Goal: Complete application form

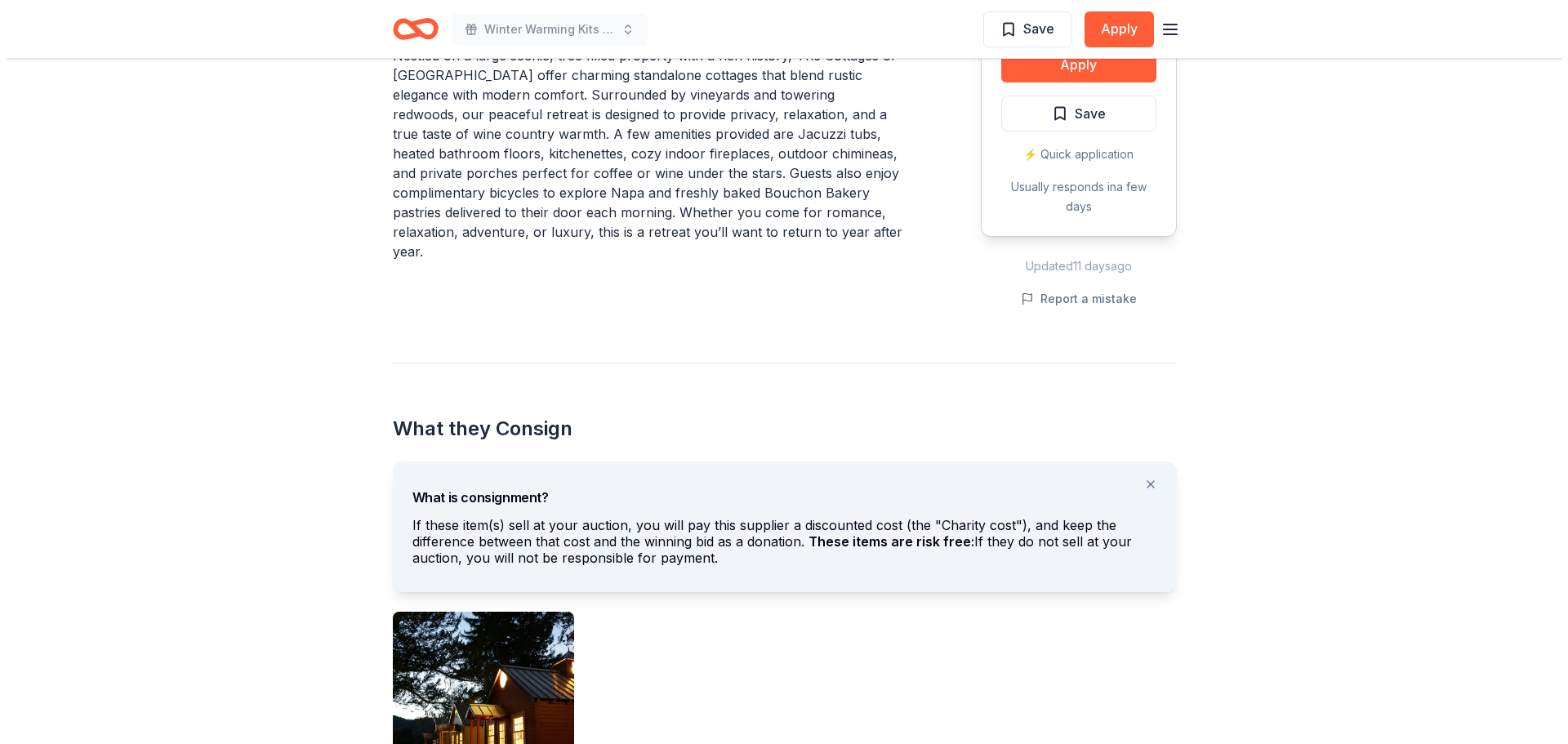
scroll to position [245, 0]
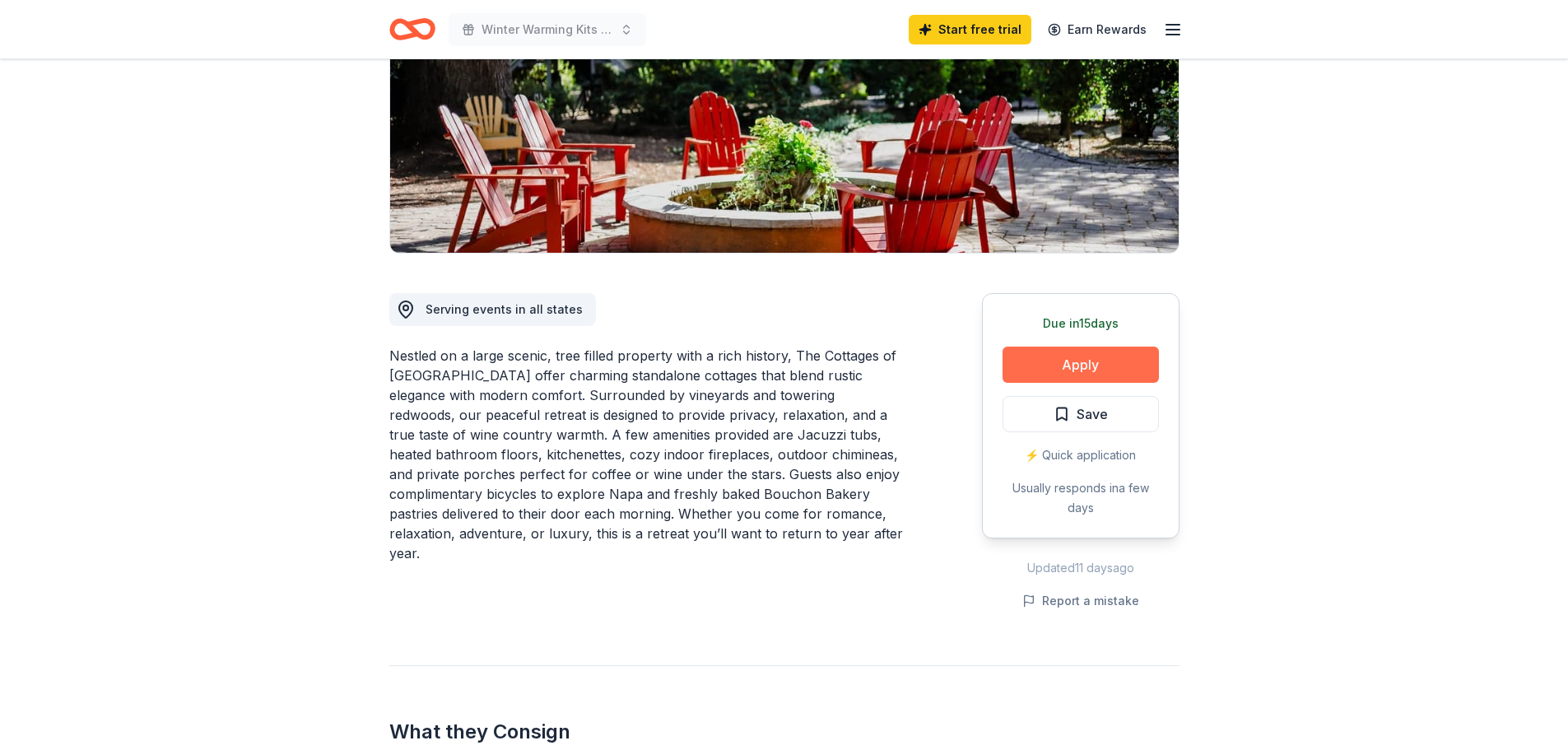
click at [1116, 364] on button "Apply" at bounding box center [1080, 364] width 156 height 36
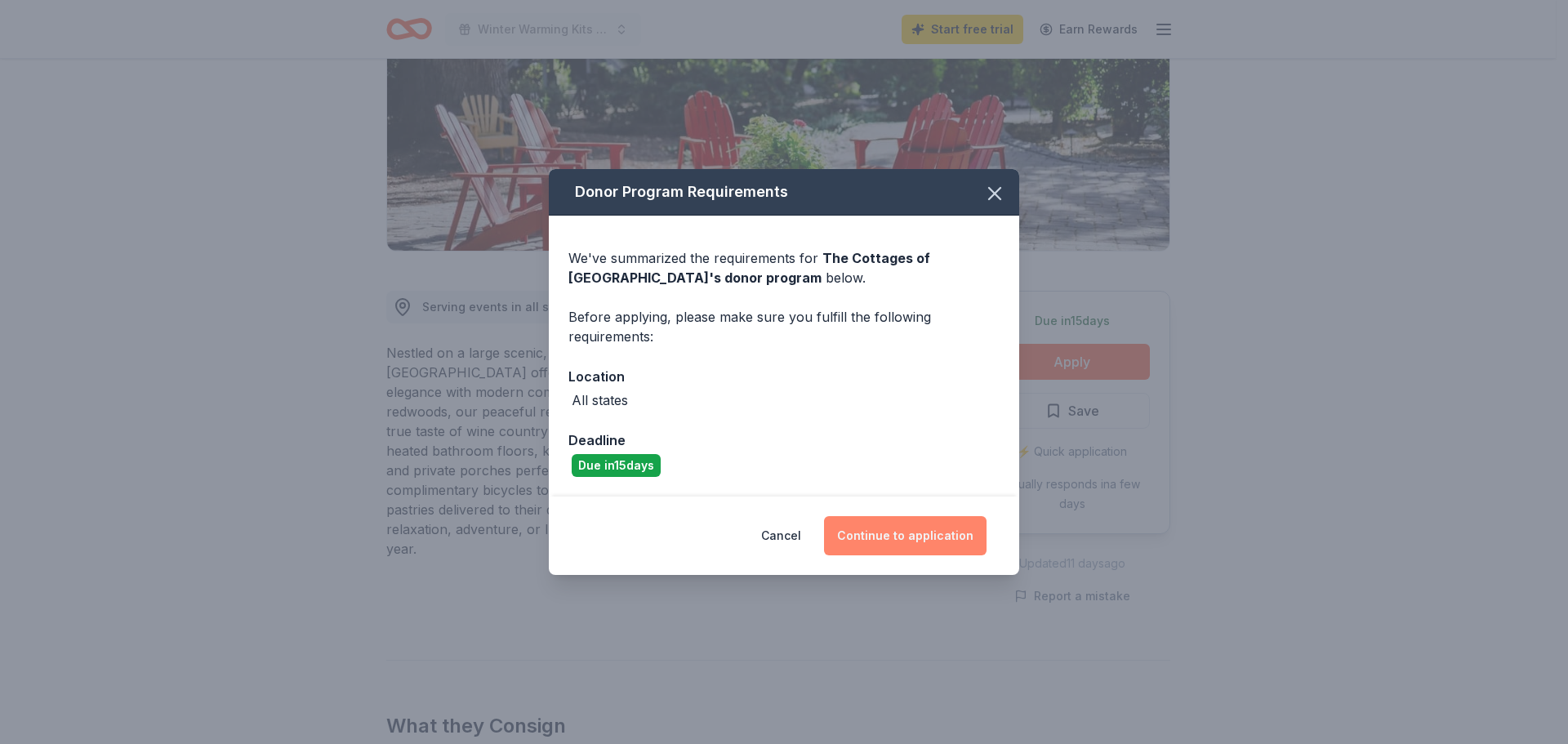
click at [936, 527] on button "Continue to application" at bounding box center [905, 535] width 163 height 39
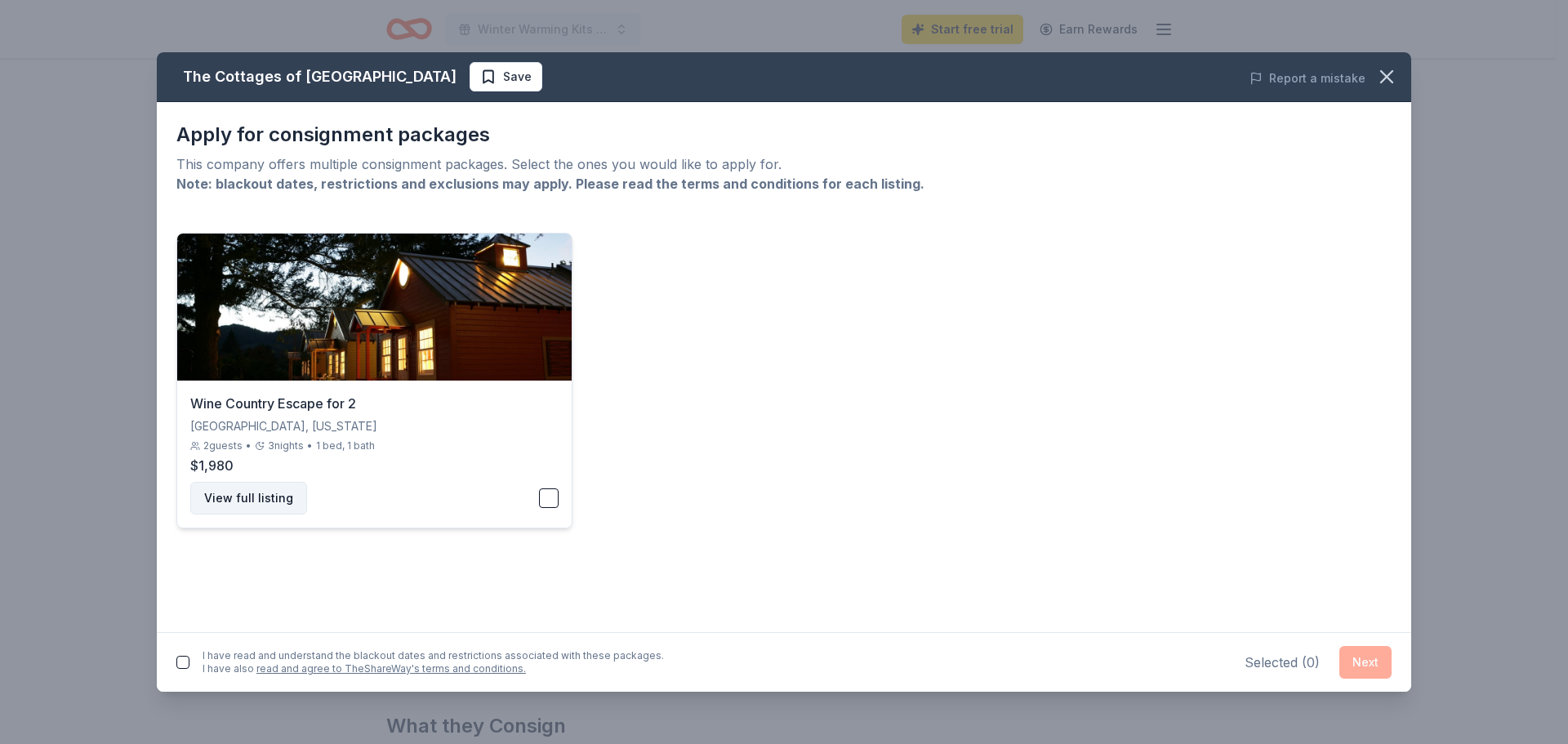
click at [278, 507] on button "View full listing" at bounding box center [249, 497] width 117 height 32
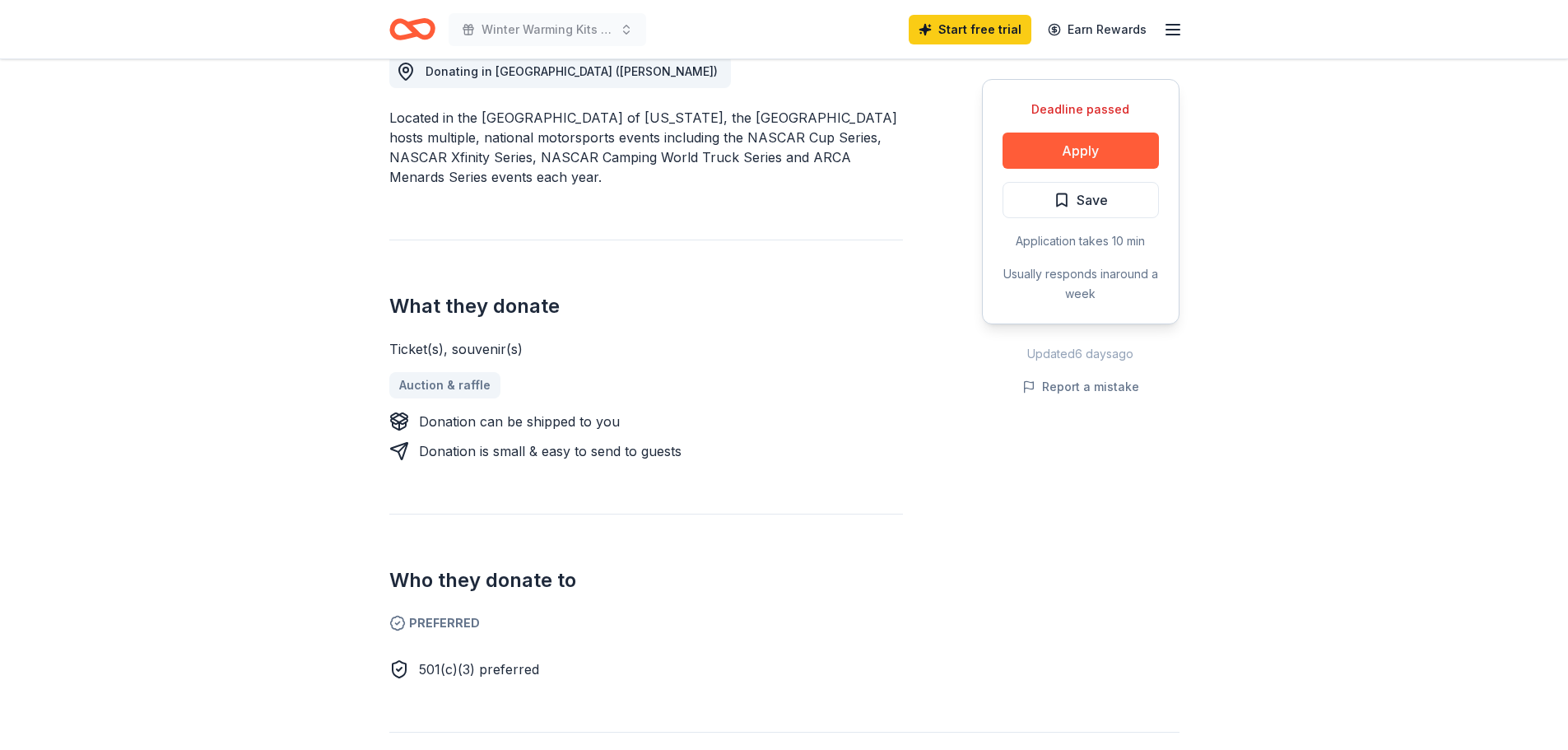
scroll to position [330, 0]
